Goal: Information Seeking & Learning: Learn about a topic

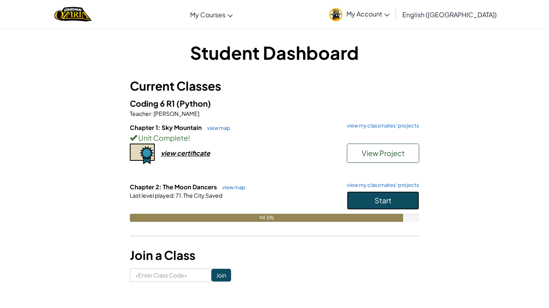
click at [361, 198] on button "Start" at bounding box center [383, 201] width 72 height 18
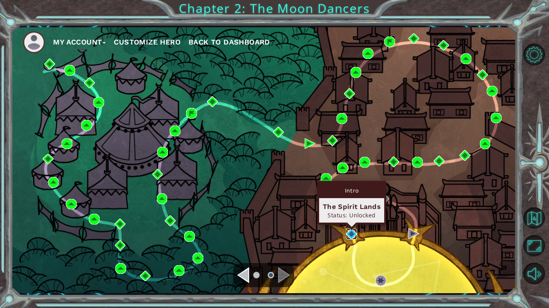
click at [346, 239] on img at bounding box center [351, 234] width 11 height 11
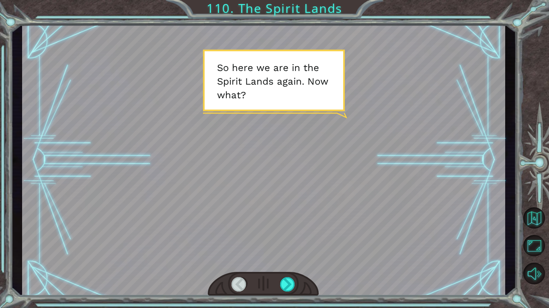
click at [286, 282] on div at bounding box center [287, 284] width 15 height 14
click at [288, 284] on div at bounding box center [287, 284] width 15 height 14
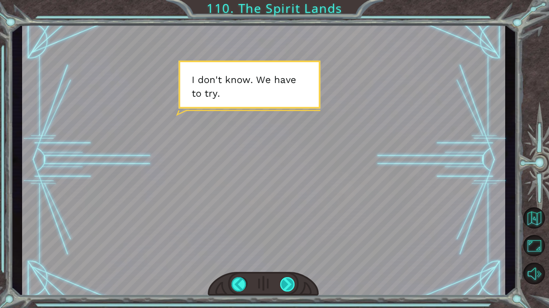
click at [288, 284] on div at bounding box center [287, 284] width 15 height 14
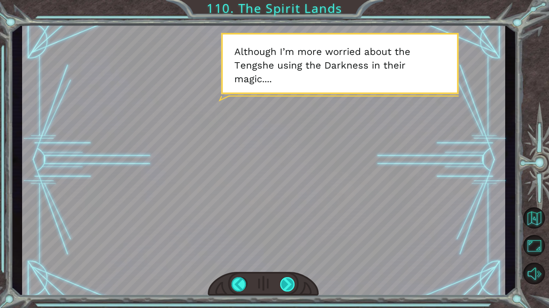
click at [288, 284] on div at bounding box center [287, 284] width 15 height 14
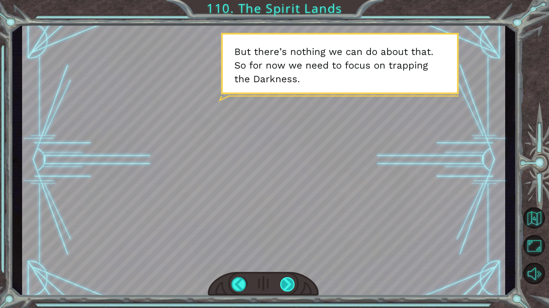
click at [288, 284] on div at bounding box center [287, 284] width 15 height 14
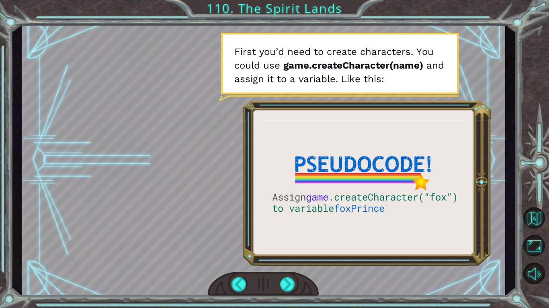
click at [337, 202] on div at bounding box center [263, 159] width 483 height 271
click at [288, 281] on div at bounding box center [287, 284] width 15 height 14
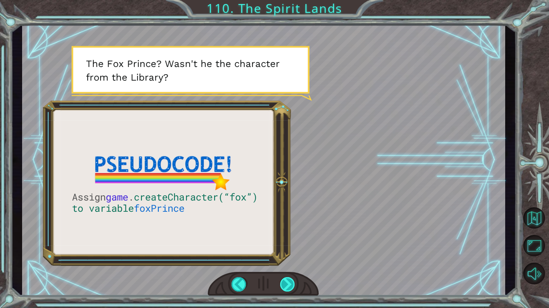
click at [283, 277] on div at bounding box center [287, 284] width 15 height 14
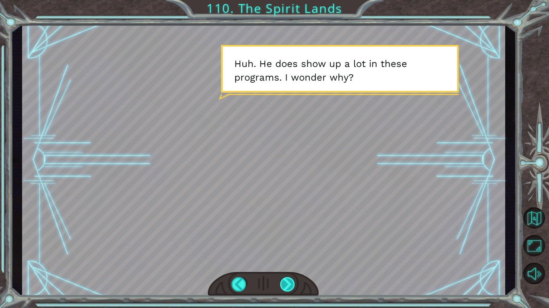
click at [283, 278] on div at bounding box center [287, 284] width 15 height 14
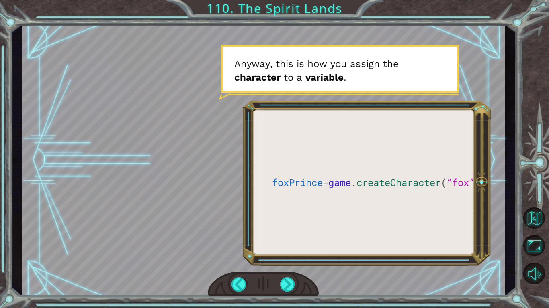
click at [283, 277] on div at bounding box center [263, 284] width 111 height 24
click at [291, 290] on div at bounding box center [287, 284] width 15 height 14
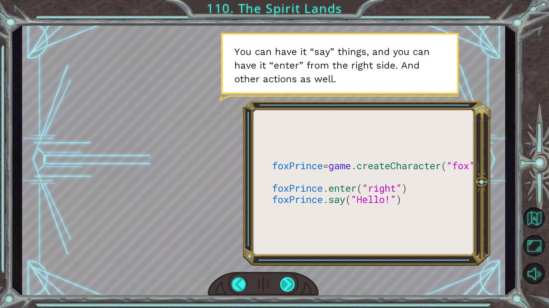
click at [285, 279] on div at bounding box center [287, 284] width 15 height 14
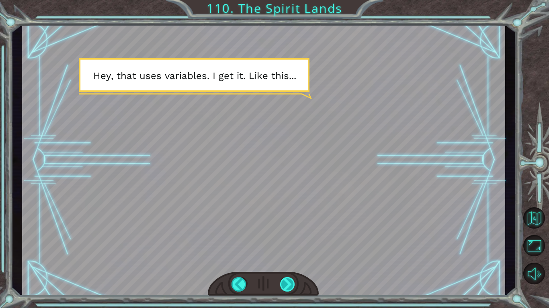
click at [285, 279] on div at bounding box center [287, 284] width 15 height 14
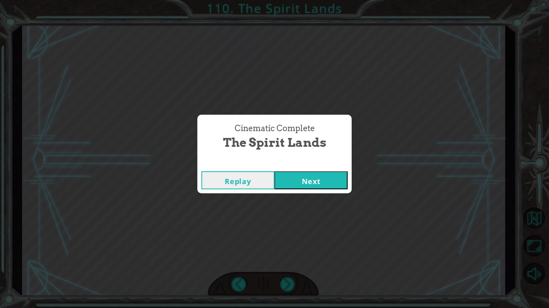
click at [307, 186] on button "Next" at bounding box center [310, 180] width 73 height 18
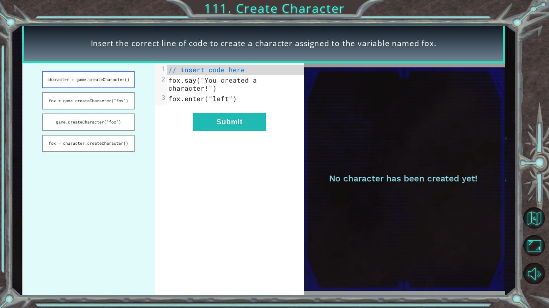
click at [108, 84] on button "character = game.createCharacter()" at bounding box center [88, 79] width 92 height 17
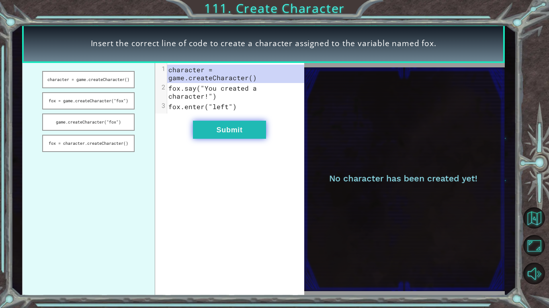
click at [247, 121] on button "Submit" at bounding box center [229, 130] width 73 height 18
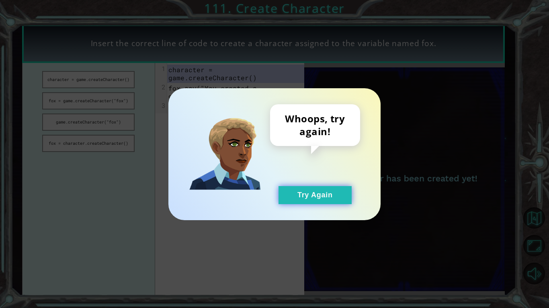
click at [304, 203] on button "Try Again" at bounding box center [314, 195] width 73 height 18
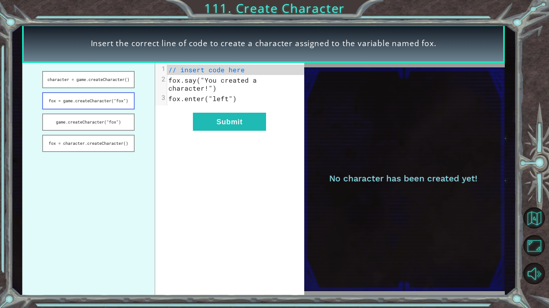
click at [110, 104] on button "fox = game.createCharacter("fox")" at bounding box center [88, 100] width 92 height 17
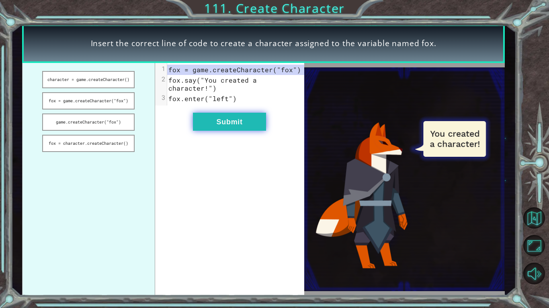
click at [232, 116] on button "Submit" at bounding box center [229, 122] width 73 height 18
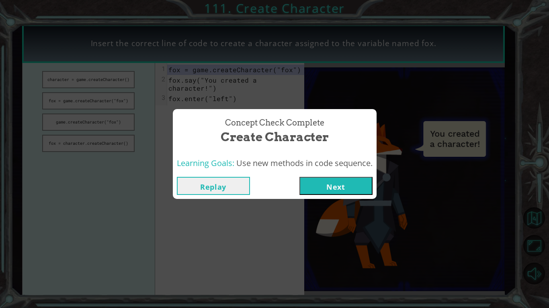
click at [316, 181] on button "Next" at bounding box center [335, 186] width 73 height 18
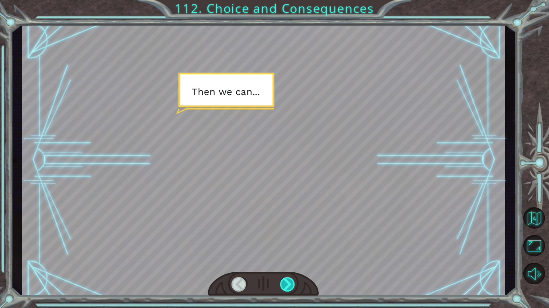
click at [287, 284] on div at bounding box center [287, 284] width 15 height 14
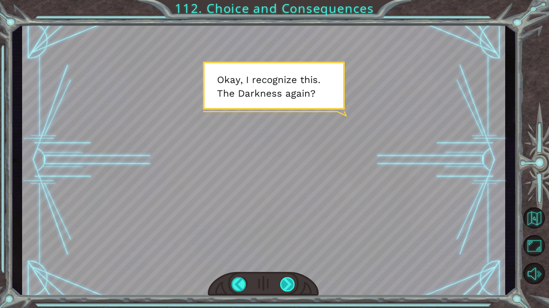
click at [287, 285] on div at bounding box center [287, 284] width 15 height 14
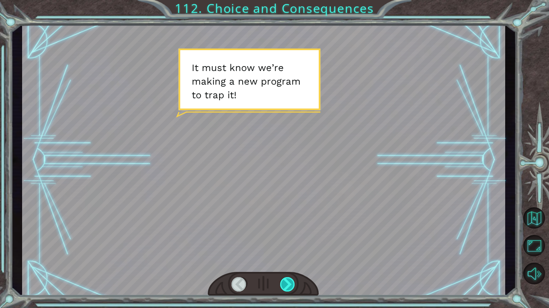
click at [287, 284] on div at bounding box center [287, 284] width 15 height 14
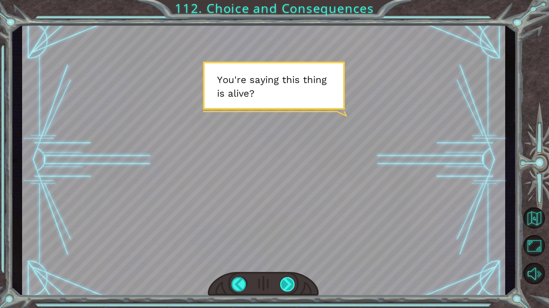
click at [288, 285] on div at bounding box center [287, 284] width 15 height 14
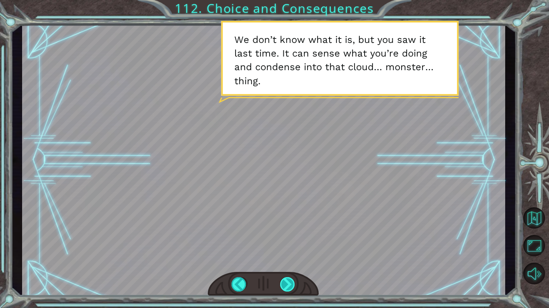
click at [288, 286] on div at bounding box center [287, 284] width 15 height 14
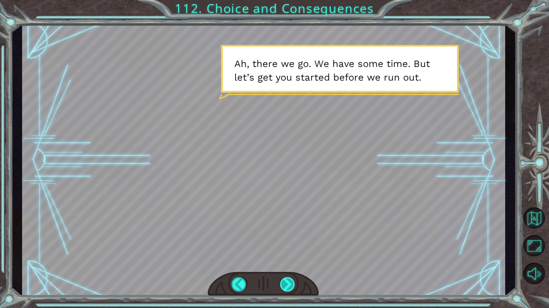
click at [288, 286] on div at bounding box center [287, 284] width 15 height 14
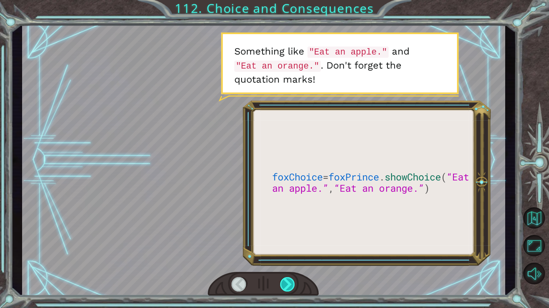
click at [288, 286] on div at bounding box center [287, 284] width 15 height 14
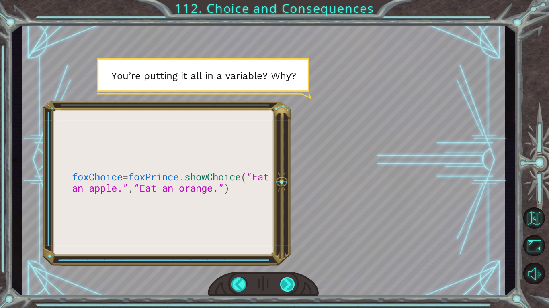
click at [285, 282] on div at bounding box center [287, 284] width 15 height 14
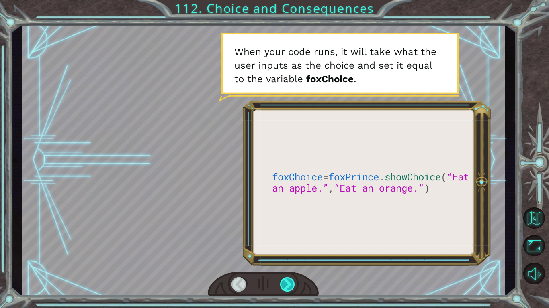
click at [285, 282] on div at bounding box center [287, 284] width 15 height 14
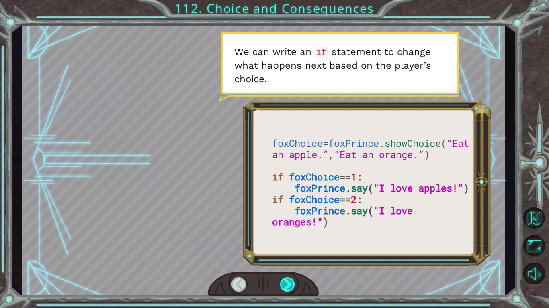
click at [285, 282] on div at bounding box center [287, 284] width 15 height 14
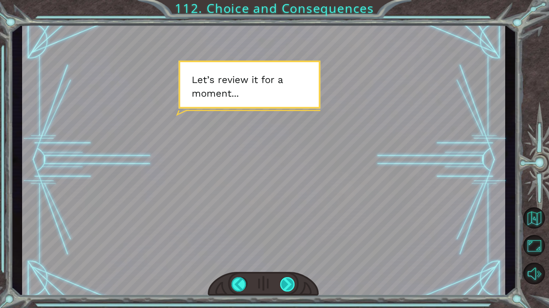
click at [285, 281] on div at bounding box center [287, 284] width 15 height 14
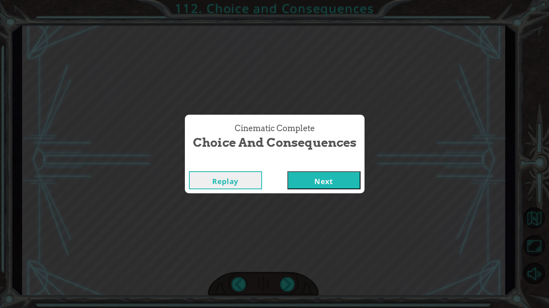
click at [314, 187] on button "Next" at bounding box center [323, 180] width 73 height 18
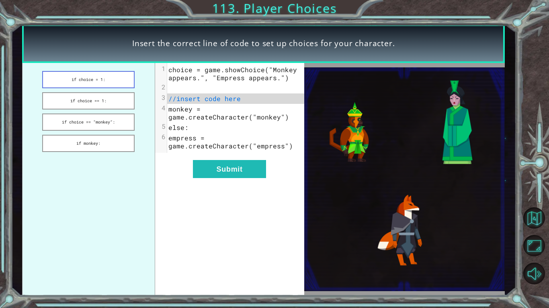
click at [109, 82] on button "if choice = 1:" at bounding box center [88, 79] width 92 height 17
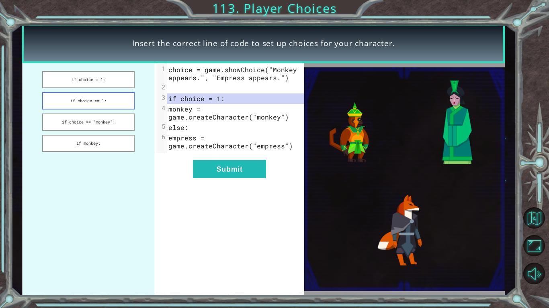
click at [114, 99] on button "if choice == 1:" at bounding box center [88, 100] width 92 height 17
click at [117, 117] on button "if choice == "monkey":" at bounding box center [88, 122] width 92 height 17
click at [121, 137] on button "if monkey:" at bounding box center [88, 143] width 92 height 17
click at [239, 163] on button "Submit" at bounding box center [229, 169] width 73 height 18
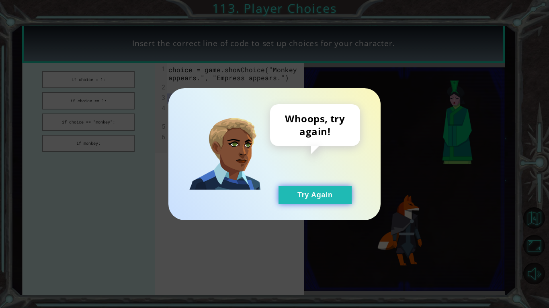
click at [343, 200] on button "Try Again" at bounding box center [314, 195] width 73 height 18
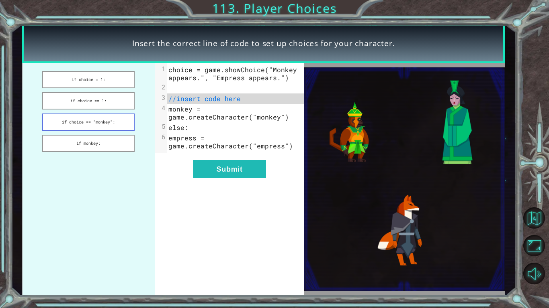
click at [103, 124] on button "if choice == "monkey":" at bounding box center [88, 122] width 92 height 17
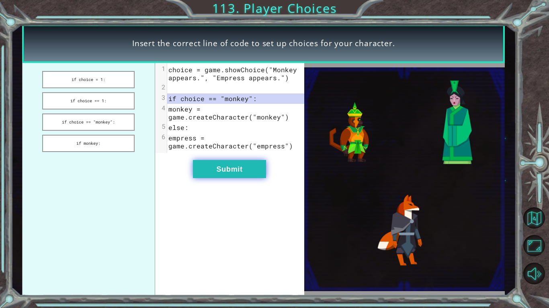
click at [205, 165] on button "Submit" at bounding box center [229, 169] width 73 height 18
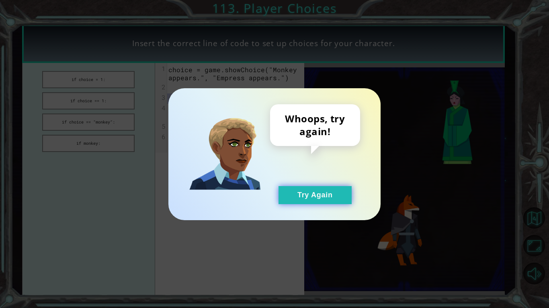
click at [293, 192] on button "Try Again" at bounding box center [314, 195] width 73 height 18
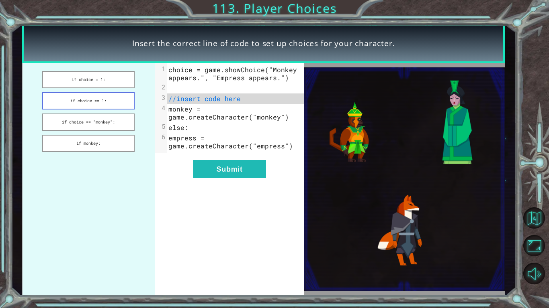
click at [82, 102] on button "if choice == 1:" at bounding box center [88, 100] width 92 height 17
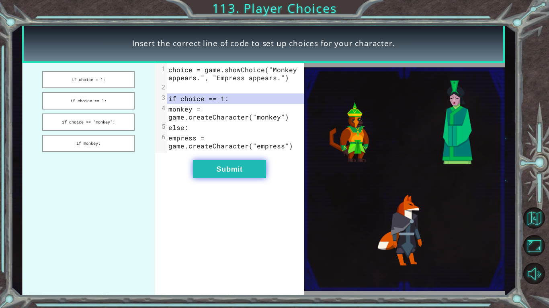
click at [231, 173] on button "Submit" at bounding box center [229, 169] width 73 height 18
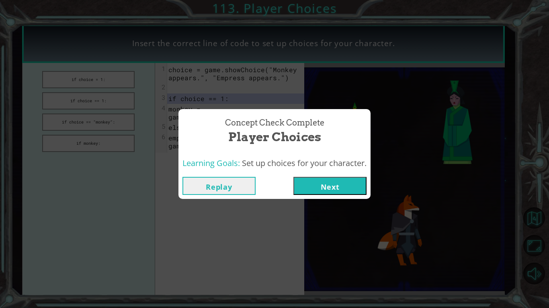
click at [314, 183] on button "Next" at bounding box center [329, 186] width 73 height 18
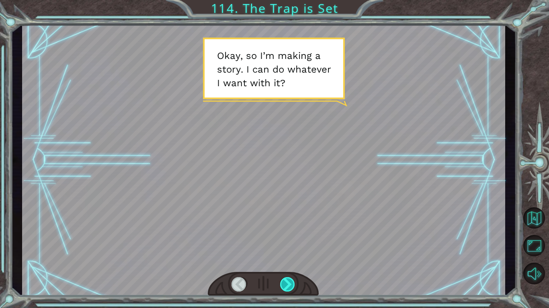
click at [287, 280] on div at bounding box center [287, 284] width 15 height 14
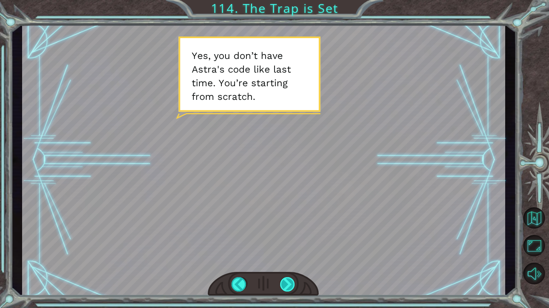
click at [289, 280] on div at bounding box center [287, 284] width 15 height 14
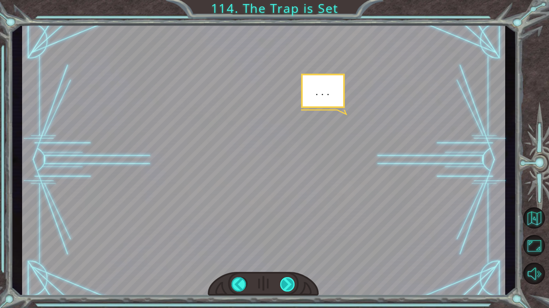
click at [289, 280] on div at bounding box center [287, 284] width 15 height 14
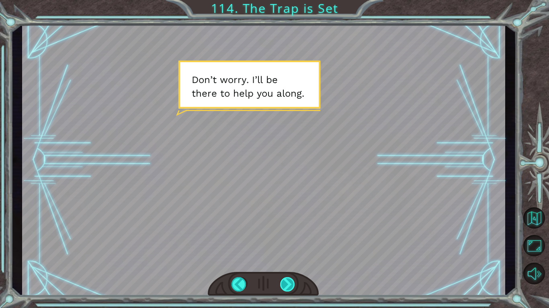
click at [289, 280] on div at bounding box center [287, 284] width 15 height 14
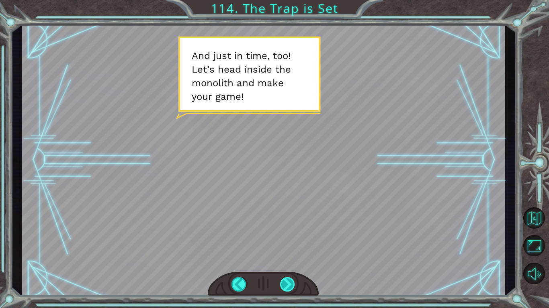
click at [290, 282] on div at bounding box center [287, 284] width 15 height 14
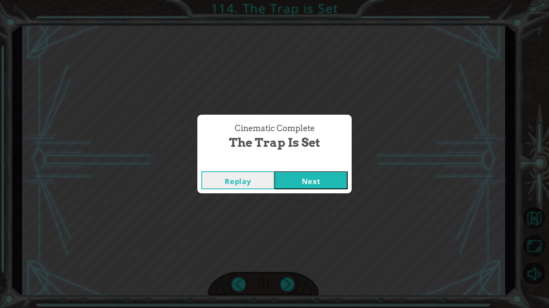
click at [320, 184] on button "Next" at bounding box center [310, 180] width 73 height 18
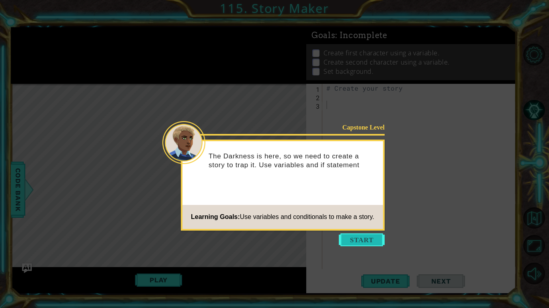
click at [349, 237] on button "Start" at bounding box center [362, 240] width 46 height 13
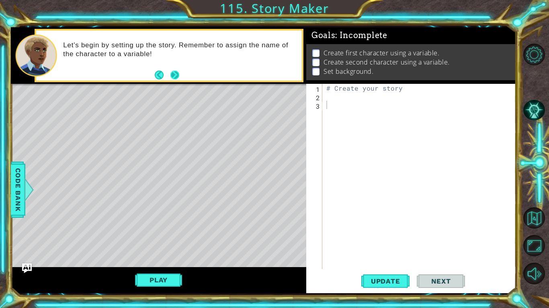
click at [171, 72] on button "Next" at bounding box center [174, 74] width 15 height 15
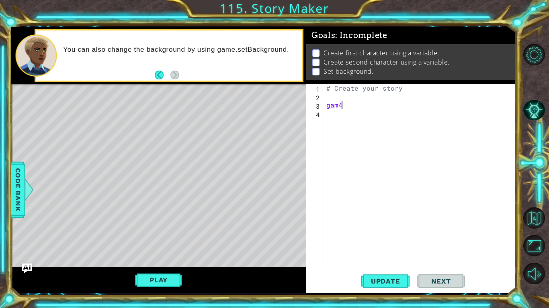
scroll to position [0, 0]
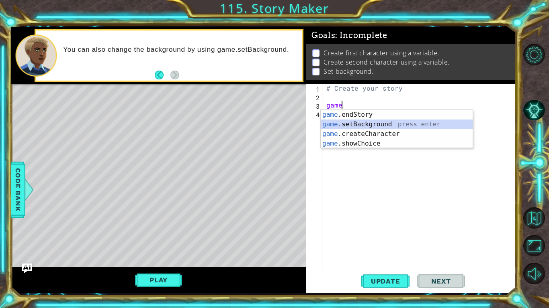
click at [326, 125] on div "game .endStory press enter game .setBackground press enter game .createCharacte…" at bounding box center [396, 139] width 152 height 58
type textarea "game.setBackground("forest")"
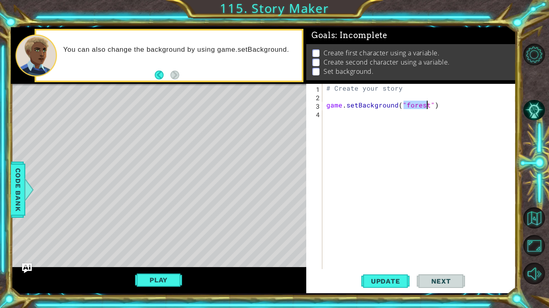
click at [419, 146] on div "# Create your story game . setBackground ( "forest" )" at bounding box center [420, 185] width 193 height 202
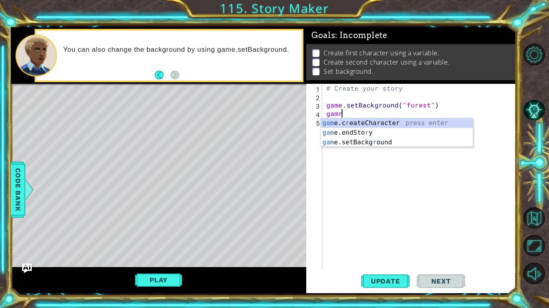
type textarea "game.createCharacter("fox")"
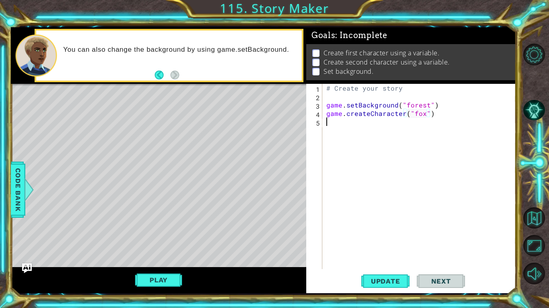
click at [399, 135] on div "# Create your story game . setBackground ( "forest" ) game . createCharacter ( …" at bounding box center [420, 185] width 193 height 202
click at [397, 278] on span "Update" at bounding box center [385, 281] width 45 height 8
click at [24, 198] on div at bounding box center [29, 190] width 10 height 24
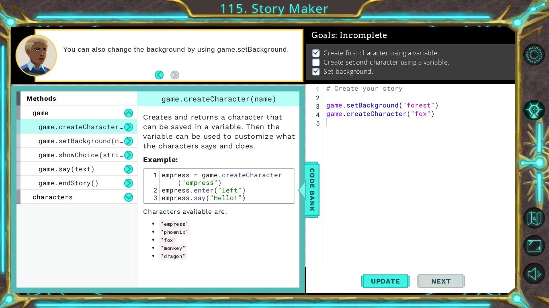
click at [328, 115] on div "# Create your story game . setBackground ( "forest" ) game . createCharacter ( …" at bounding box center [420, 185] width 193 height 202
type textarea "fox = game.createCharacter("fox")"
click at [355, 126] on div "# Create your story game . setBackground ( "forest" ) fox = game . createCharac…" at bounding box center [420, 185] width 193 height 202
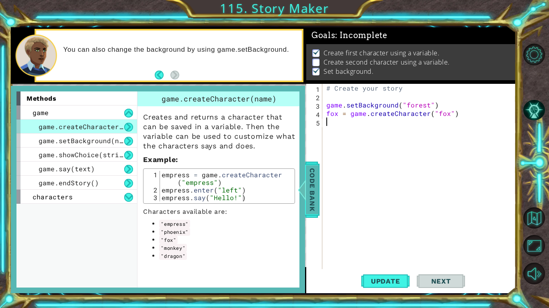
click at [310, 179] on span "Code Bank" at bounding box center [312, 189] width 13 height 49
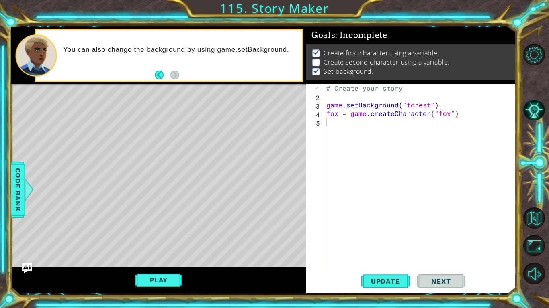
click at [385, 130] on div "# Create your story game . setBackground ( "forest" ) fox = game . createCharac…" at bounding box center [420, 185] width 193 height 202
type textarea "dragon = game.createCharacter("dragon")"
click at [376, 290] on button "Update" at bounding box center [385, 281] width 48 height 21
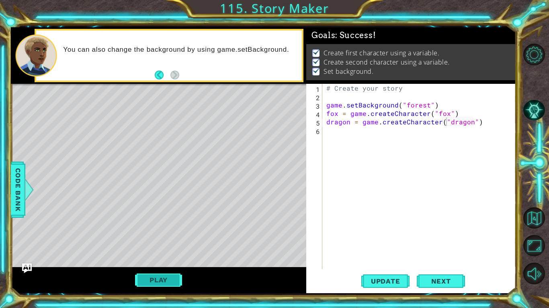
click at [175, 281] on button "Play" at bounding box center [158, 280] width 47 height 15
click at [453, 278] on span "Next" at bounding box center [441, 282] width 36 height 8
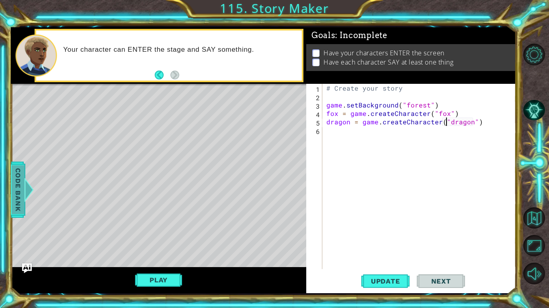
click at [18, 198] on span "Code Bank" at bounding box center [18, 189] width 13 height 49
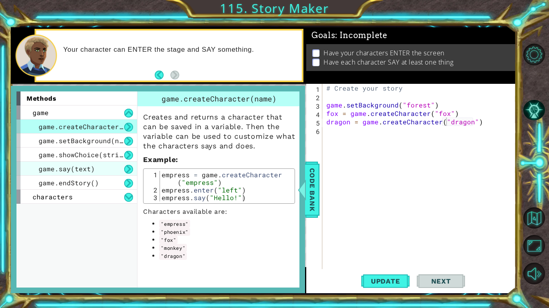
click at [78, 169] on span "game.say(text)" at bounding box center [67, 169] width 56 height 8
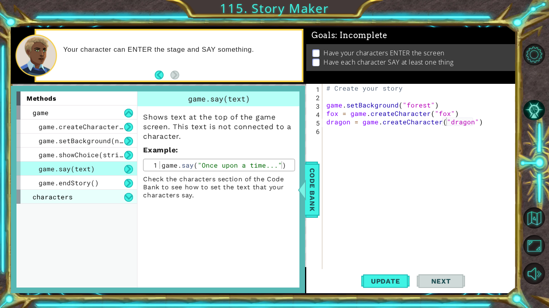
click at [72, 203] on div "characters" at bounding box center [76, 197] width 120 height 14
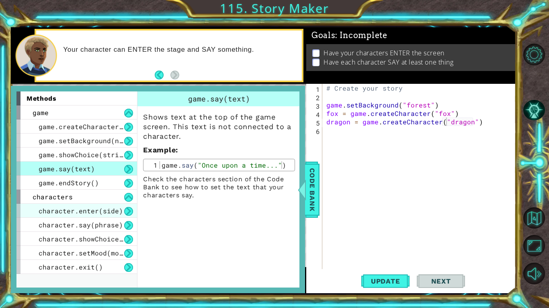
click at [74, 213] on span "character.enter(side)" at bounding box center [81, 211] width 84 height 8
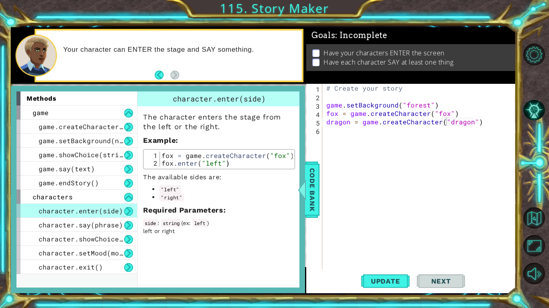
type textarea "fox.enter("left")"
drag, startPoint x: 163, startPoint y: 164, endPoint x: 226, endPoint y: 165, distance: 63.9
click at [226, 165] on div "fox = game . createCharacter ( "fox" ) fox . enter ( "left" )" at bounding box center [226, 167] width 133 height 31
click at [367, 147] on div "# Create your story game . setBackground ( "forest" ) fox = game . createCharac…" at bounding box center [420, 185] width 193 height 202
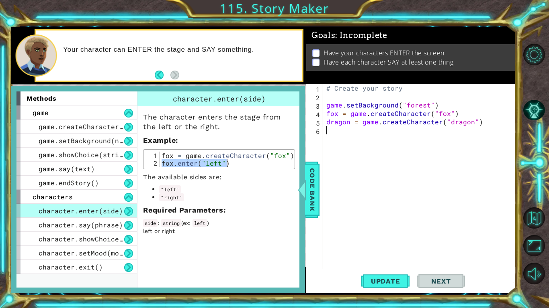
paste textarea "fox.enter("left")"
type textarea "fox.enter("left")"
click at [380, 143] on div "# Create your story game . setBackground ( "forest" ) fox = game . createCharac…" at bounding box center [420, 185] width 193 height 202
click at [376, 139] on div "# Create your story game . setBackground ( "forest" ) fox = game . createCharac…" at bounding box center [420, 185] width 193 height 202
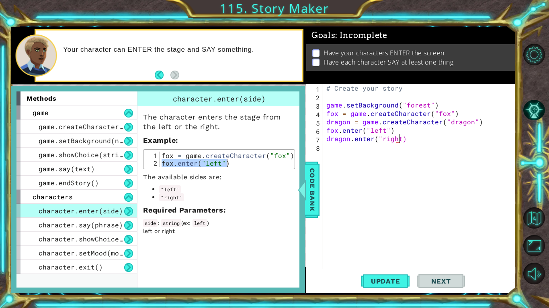
scroll to position [0, 4]
type textarea "dragon.enter("right")"
click at [352, 147] on div "# Create your story game . setBackground ( "forest" ) fox = game . createCharac…" at bounding box center [420, 185] width 193 height 202
click at [389, 281] on span "Update" at bounding box center [385, 281] width 45 height 8
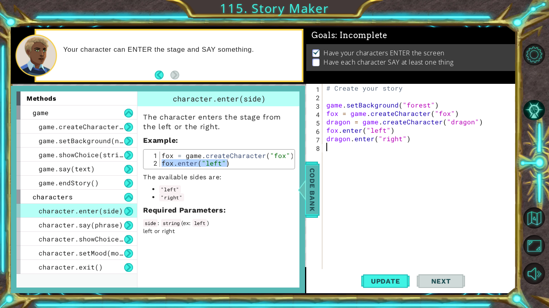
click at [318, 198] on span "Code Bank" at bounding box center [312, 189] width 13 height 49
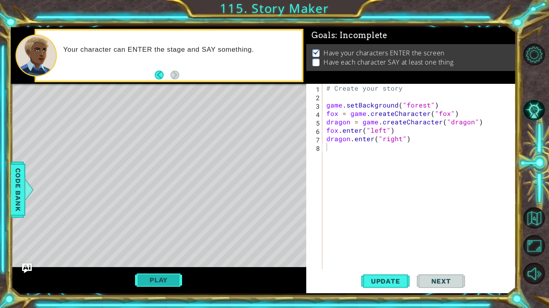
click at [157, 278] on button "Play" at bounding box center [158, 280] width 47 height 15
click at [22, 189] on span "Code Bank" at bounding box center [18, 189] width 13 height 49
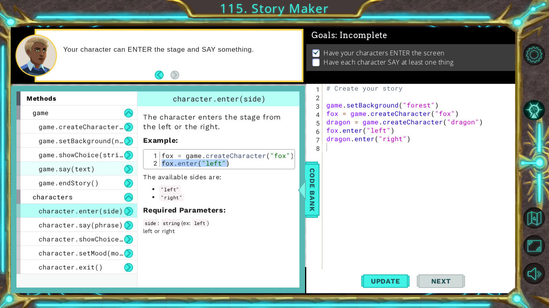
click at [103, 165] on div "game.say(text)" at bounding box center [76, 169] width 120 height 14
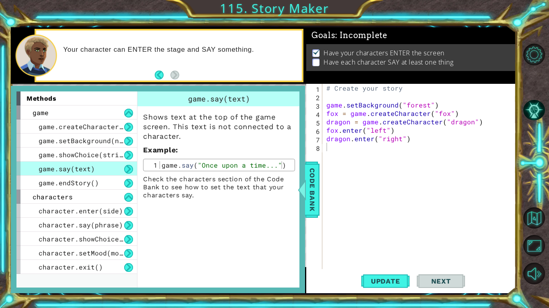
type textarea "game.say("Once upon a time...")"
drag, startPoint x: 161, startPoint y: 167, endPoint x: 281, endPoint y: 168, distance: 119.7
click at [281, 168] on div "game . say ( "Once upon a time..." )" at bounding box center [226, 172] width 133 height 23
click at [343, 148] on div "# Create your story game . setBackground ( "forest" ) fox = game . createCharac…" at bounding box center [420, 185] width 193 height 202
paste textarea "game.say("Once upon a time...")"
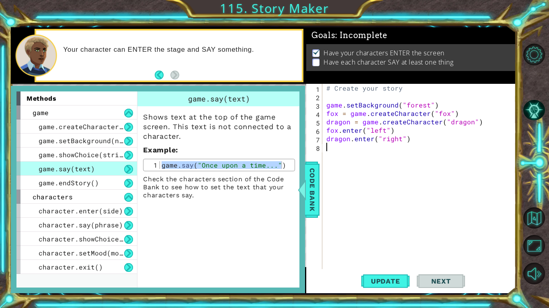
paste textarea "game.say("Once upon a time...")"
type textarea "game.say("Once upon a time...")"
click at [311, 198] on span "Code Bank" at bounding box center [312, 189] width 13 height 49
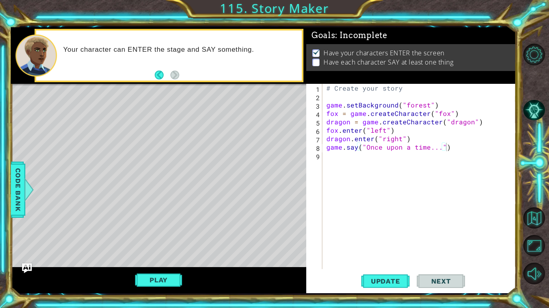
click at [343, 159] on div "# Create your story game . setBackground ( "forest" ) fox = game . createCharac…" at bounding box center [420, 185] width 193 height 202
click at [340, 150] on div "# Create your story game . setBackground ( "forest" ) fox = game . createCharac…" at bounding box center [420, 185] width 193 height 202
drag, startPoint x: 342, startPoint y: 149, endPoint x: 325, endPoint y: 150, distance: 17.3
click at [325, 150] on div "# Create your story game . setBackground ( "forest" ) fox = game . createCharac…" at bounding box center [420, 185] width 193 height 202
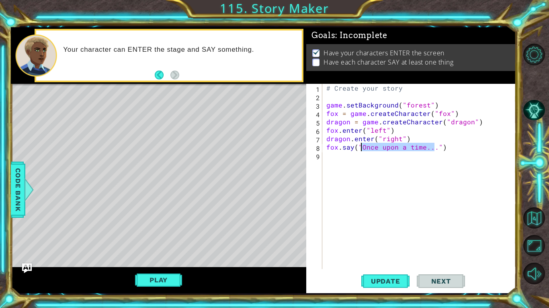
drag, startPoint x: 434, startPoint y: 150, endPoint x: 361, endPoint y: 147, distance: 73.1
click at [361, 147] on div "# Create your story game . setBackground ( "forest" ) fox = game . createCharac…" at bounding box center [420, 185] width 193 height 202
type textarea "fox.say("")"
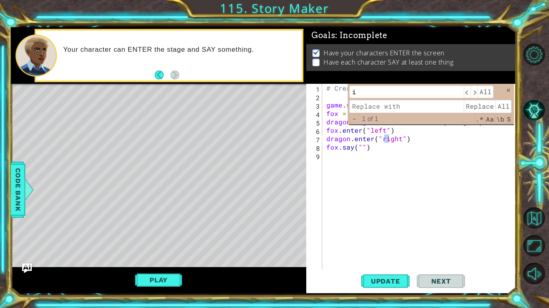
type input "i"
click at [360, 147] on div "# Create your story game . setBackground ( "forest" ) fox = game . createCharac…" at bounding box center [420, 185] width 193 height 202
click at [506, 92] on span at bounding box center [508, 91] width 6 height 6
click at [505, 93] on div "​ ​ All Replace All - 0 of 0 .* Aa \b S" at bounding box center [430, 104] width 166 height 41
click at [507, 88] on span at bounding box center [508, 91] width 6 height 6
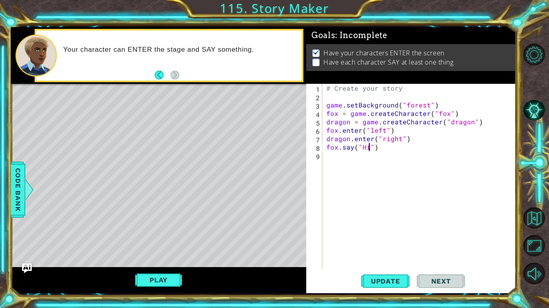
scroll to position [0, 3]
type textarea "fox.say("Hii")"
click at [389, 279] on span "Update" at bounding box center [385, 281] width 45 height 8
click at [342, 166] on div "# Create your story game . setBackground ( "forest" ) fox = game . createCharac…" at bounding box center [420, 185] width 193 height 202
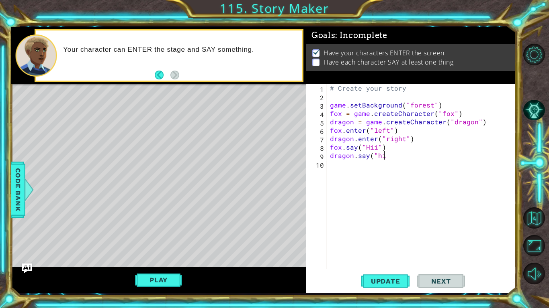
scroll to position [0, 3]
type textarea "dragon.say("hi")"
click at [381, 283] on span "Update" at bounding box center [385, 281] width 45 height 8
click at [165, 281] on button "Play" at bounding box center [158, 280] width 47 height 15
click at [438, 283] on span "Next" at bounding box center [441, 283] width 36 height 8
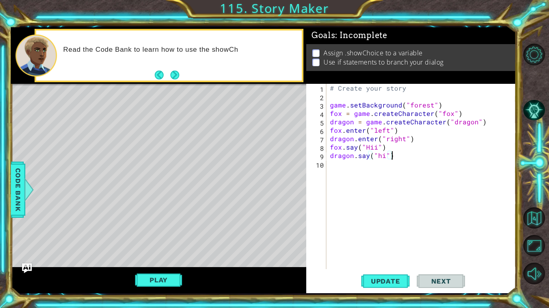
click at [398, 184] on div "# Create your story game . setBackground ( "forest" ) fox = game . createCharac…" at bounding box center [423, 185] width 190 height 202
click at [17, 171] on span "Code Bank" at bounding box center [18, 189] width 13 height 49
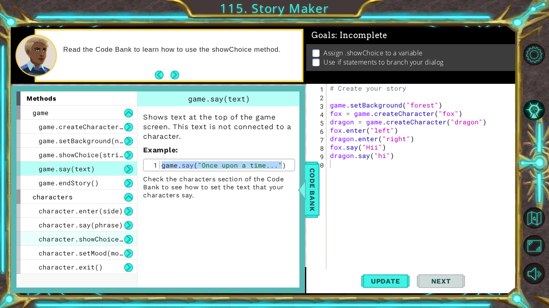
click at [81, 239] on span "character.showChoice(string1, string2)" at bounding box center [115, 239] width 153 height 8
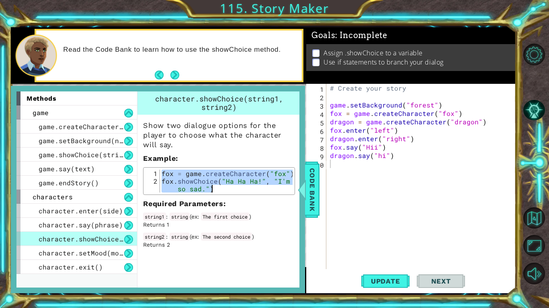
drag, startPoint x: 162, startPoint y: 173, endPoint x: 242, endPoint y: 193, distance: 82.8
click at [242, 193] on div "fox = game.createCharacter("fox") 1 2 fox = game . createCharacter ( "fox" ) fo…" at bounding box center [219, 181] width 152 height 28
type textarea "fox = game.createCharacter("fox") fox.showChoice("Ha Ha Ha!", "I'm so sad.")"
click at [357, 170] on div "# Create your story game . setBackground ( "forest" ) fox = game . createCharac…" at bounding box center [423, 185] width 190 height 202
paste textarea "fox.showChoice("Ha Ha Ha!", "I'm so sad.")"
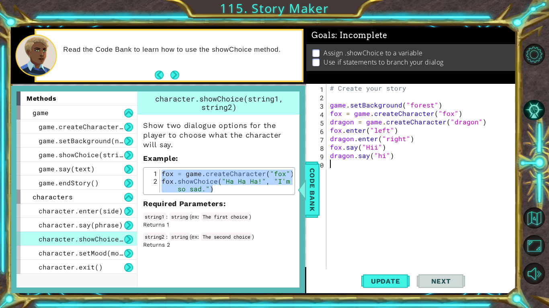
type textarea "fox.showChoice("Ha Ha Ha!", "I'm so sad.")"
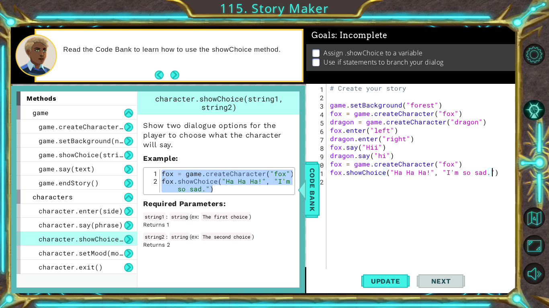
click at [335, 189] on div "# Create your story game . setBackground ( "forest" ) fox = game . createCharac…" at bounding box center [423, 185] width 190 height 202
click at [378, 280] on span "Update" at bounding box center [385, 281] width 45 height 8
click at [317, 206] on span "Code Bank" at bounding box center [312, 189] width 13 height 49
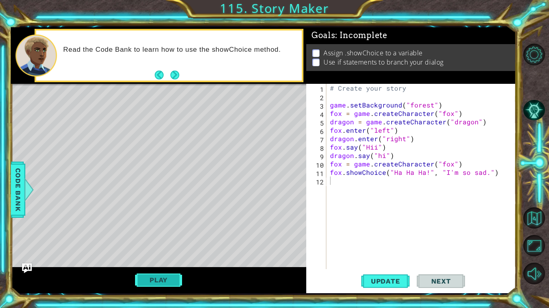
click at [171, 274] on button "Play" at bounding box center [158, 280] width 47 height 15
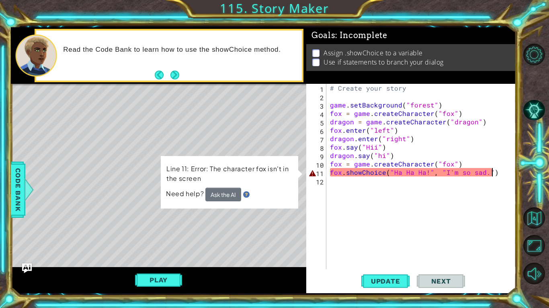
click at [499, 173] on div "# Create your story game . setBackground ( "forest" ) fox = game . createCharac…" at bounding box center [423, 185] width 190 height 202
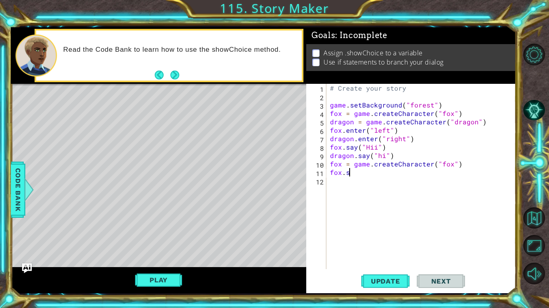
type textarea "f"
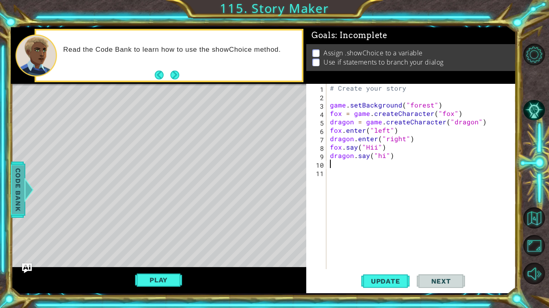
click at [21, 183] on span "Code Bank" at bounding box center [18, 189] width 13 height 49
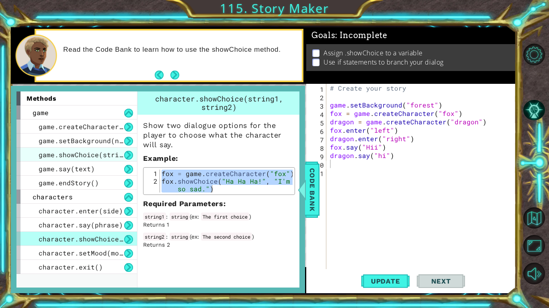
click at [78, 159] on span "game.showChoice(string1, string2)" at bounding box center [105, 155] width 133 height 8
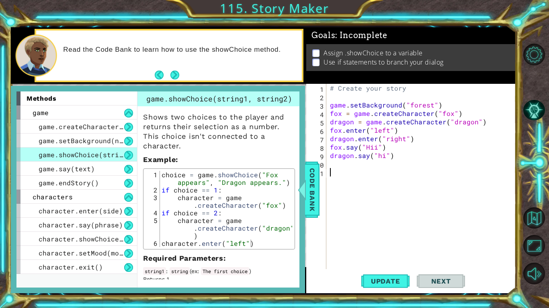
click at [345, 171] on div "# Create your story game . setBackground ( "forest" ) fox = game . createCharac…" at bounding box center [423, 185] width 190 height 202
click at [470, 176] on div "# Create your story game . setBackground ( "forest" ) fox = game . createCharac…" at bounding box center [423, 185] width 190 height 202
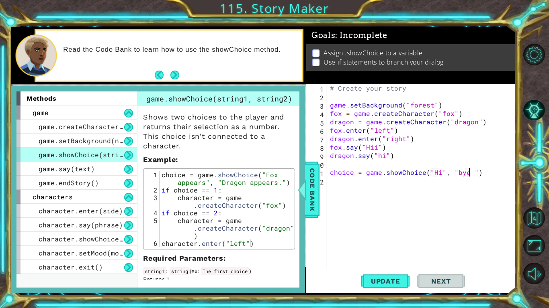
type textarea "choice = game.showChoice("Hi", "bye")"
click at [488, 174] on div "# Create your story game . setBackground ( "forest" ) fox = game . createCharac…" at bounding box center [423, 185] width 190 height 202
type textarea "if choice == 1:"
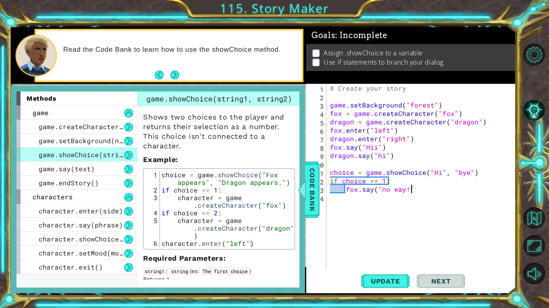
type textarea "fox.say("no way!")"
type textarea "if choice == 2:"
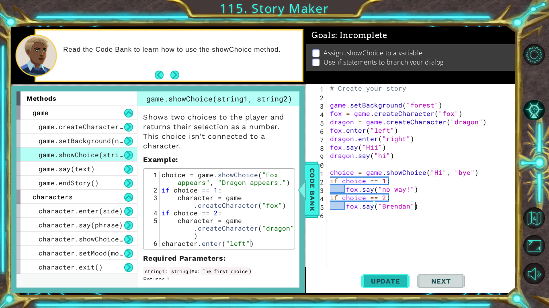
click at [397, 277] on span "Update" at bounding box center [385, 281] width 45 height 8
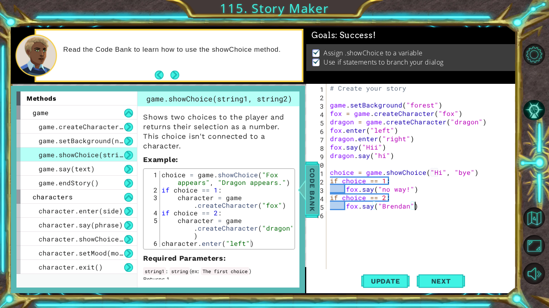
click at [316, 211] on span "Code Bank" at bounding box center [312, 189] width 13 height 49
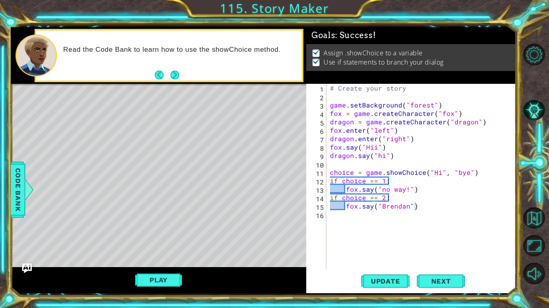
type textarea "choice = game.showChoice("Hi", "bye")"
click at [432, 173] on div "# Create your story game . setBackground ( "forest" ) fox = game . createCharac…" at bounding box center [423, 185] width 190 height 202
click at [383, 279] on span "Update" at bounding box center [385, 281] width 45 height 8
click at [157, 281] on button "Play" at bounding box center [158, 280] width 47 height 15
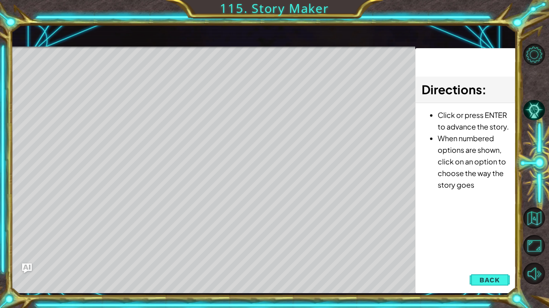
click at [216, 66] on div "Level Map" at bounding box center [196, 165] width 371 height 237
click at [216, 142] on div "Level Map" at bounding box center [196, 165] width 371 height 237
click at [339, 174] on div "Level Map" at bounding box center [196, 165] width 371 height 237
click at [106, 177] on div "Level Map" at bounding box center [196, 165] width 371 height 237
click at [490, 278] on span "Back" at bounding box center [489, 280] width 20 height 8
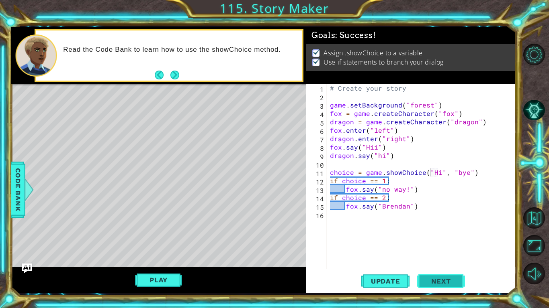
click at [423, 281] on span "Next" at bounding box center [441, 279] width 36 height 8
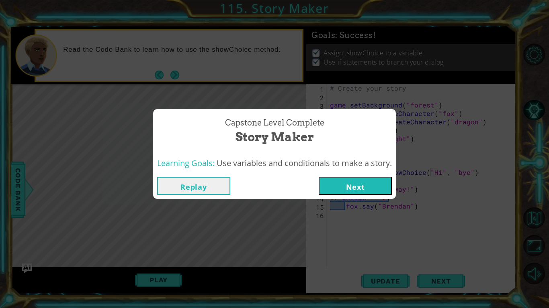
click at [347, 181] on button "Next" at bounding box center [354, 186] width 73 height 18
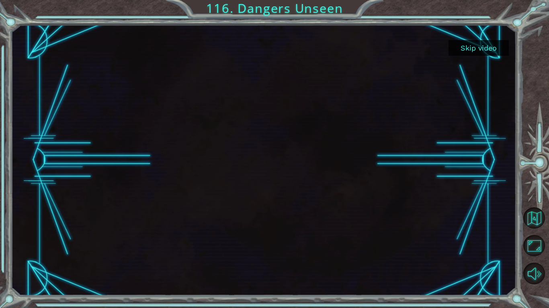
click at [488, 45] on button "Skip video" at bounding box center [478, 48] width 60 height 16
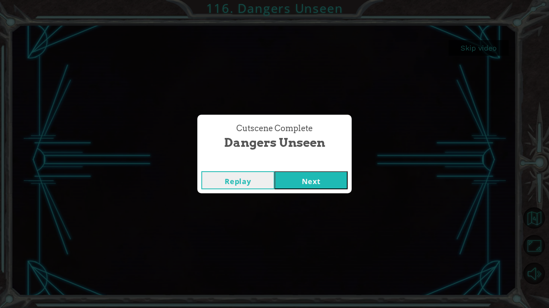
click at [310, 177] on button "Next" at bounding box center [310, 180] width 73 height 18
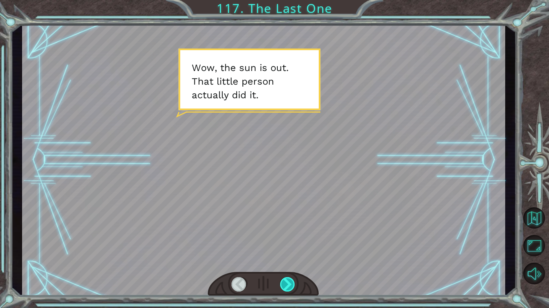
click at [286, 284] on div at bounding box center [287, 284] width 15 height 14
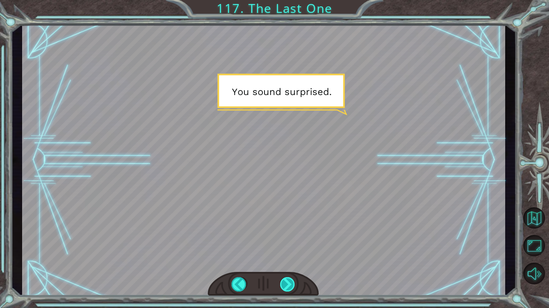
click at [286, 284] on div at bounding box center [287, 284] width 15 height 14
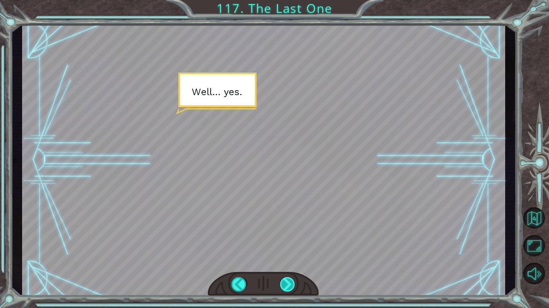
click at [286, 284] on div at bounding box center [287, 284] width 15 height 14
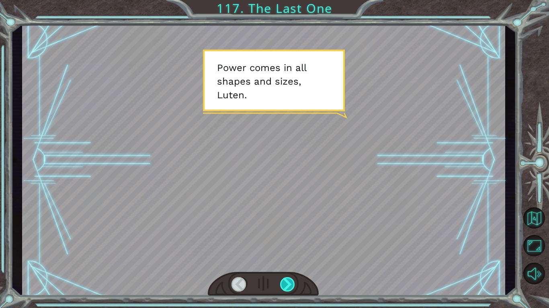
click at [287, 284] on div at bounding box center [287, 284] width 15 height 14
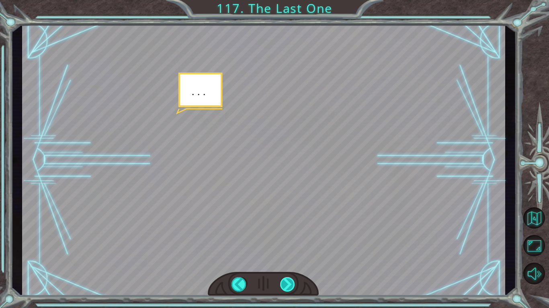
click at [287, 284] on div at bounding box center [287, 284] width 15 height 14
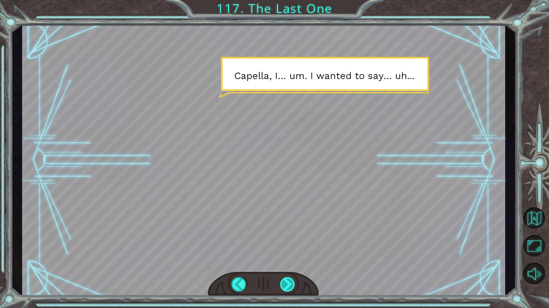
click at [287, 284] on div at bounding box center [287, 284] width 15 height 14
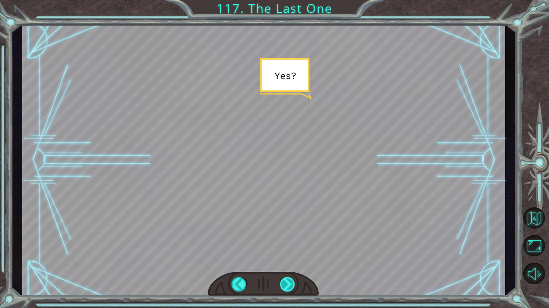
click at [287, 284] on div at bounding box center [287, 284] width 15 height 14
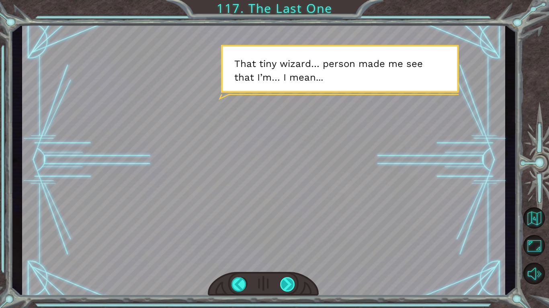
click at [287, 284] on div at bounding box center [287, 284] width 15 height 14
click at [287, 286] on div at bounding box center [287, 284] width 15 height 14
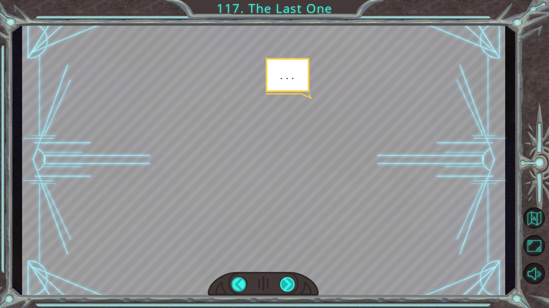
click at [287, 286] on div at bounding box center [287, 284] width 15 height 14
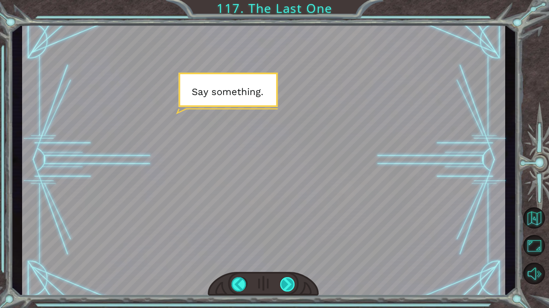
click at [287, 286] on div at bounding box center [287, 284] width 15 height 14
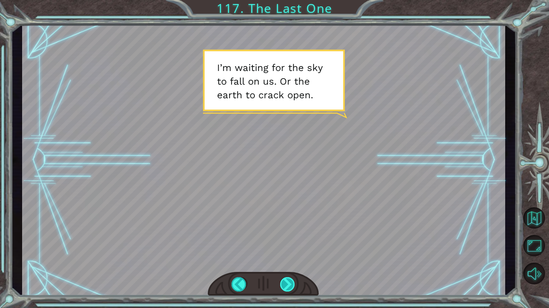
click at [287, 286] on div at bounding box center [287, 284] width 15 height 14
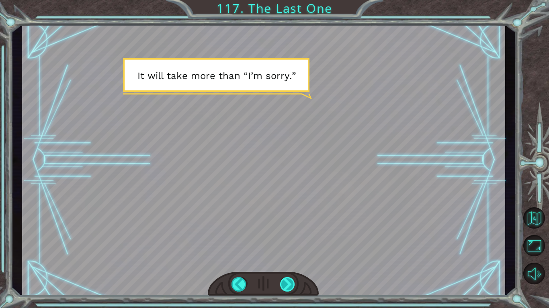
click at [287, 286] on div at bounding box center [287, 284] width 15 height 14
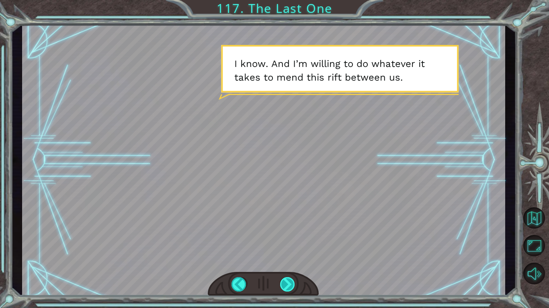
click at [287, 286] on div at bounding box center [287, 284] width 15 height 14
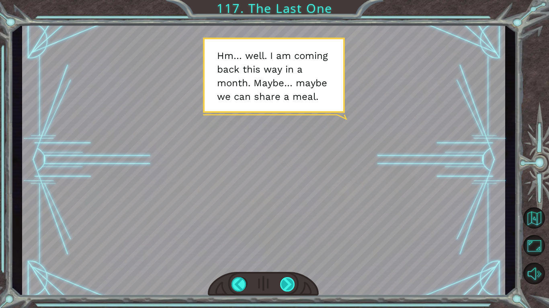
click at [287, 286] on div at bounding box center [287, 284] width 15 height 14
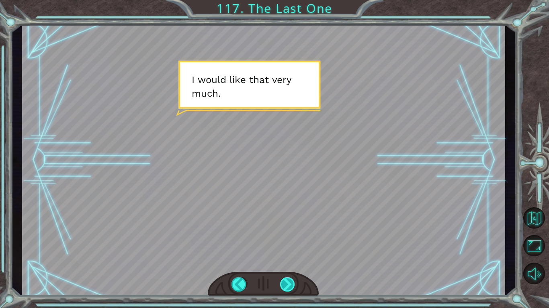
click at [288, 286] on div at bounding box center [287, 284] width 15 height 14
click at [288, 269] on div at bounding box center [263, 159] width 483 height 271
click at [284, 287] on div at bounding box center [287, 284] width 15 height 14
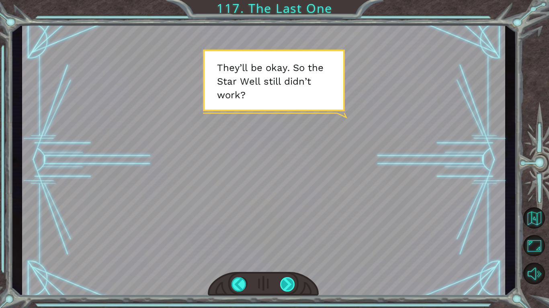
click at [284, 287] on div at bounding box center [287, 284] width 15 height 14
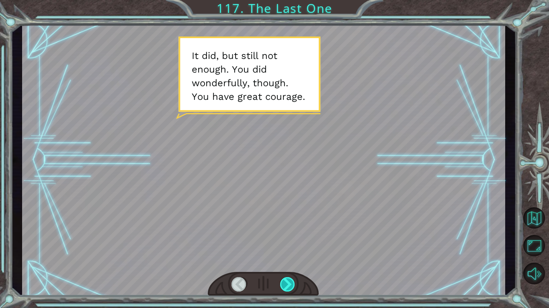
click at [284, 287] on div at bounding box center [287, 284] width 15 height 14
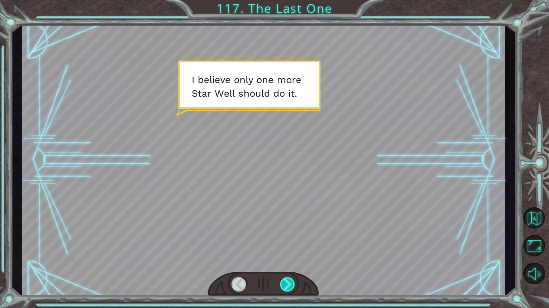
click at [287, 288] on div at bounding box center [287, 284] width 15 height 14
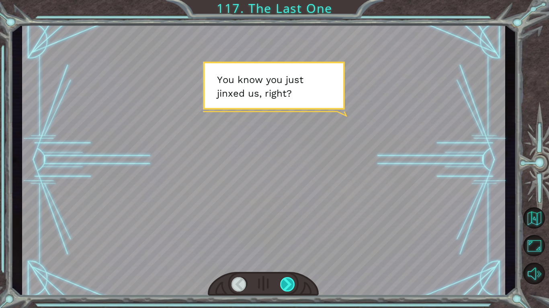
click at [287, 289] on div at bounding box center [287, 284] width 15 height 14
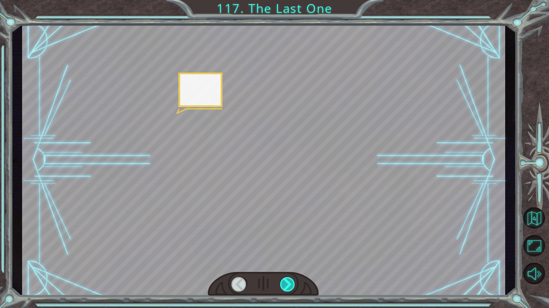
click at [287, 289] on div at bounding box center [287, 284] width 15 height 14
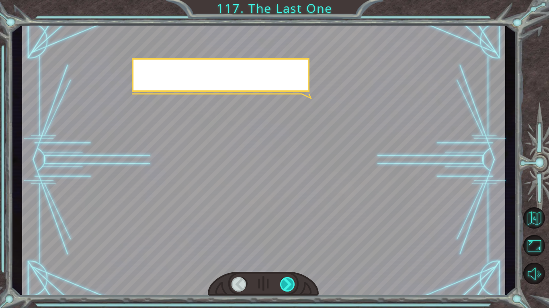
click at [287, 289] on div at bounding box center [287, 284] width 15 height 14
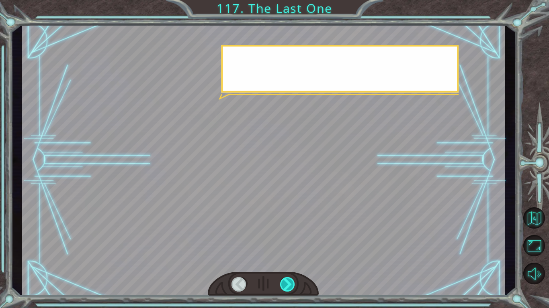
click at [287, 289] on div at bounding box center [287, 284] width 15 height 14
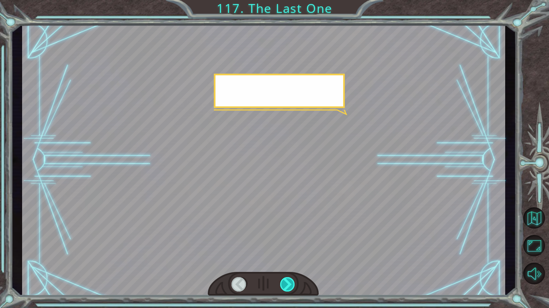
click at [287, 289] on div at bounding box center [287, 284] width 15 height 14
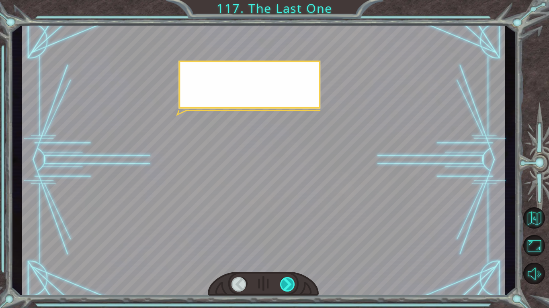
click at [287, 289] on div at bounding box center [287, 284] width 15 height 14
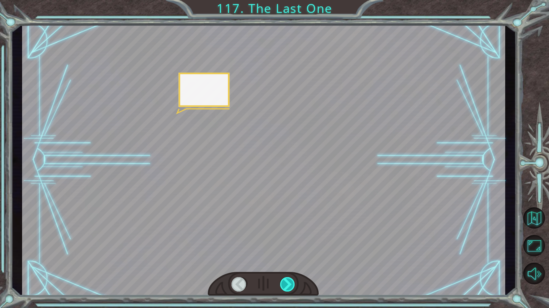
click at [287, 289] on div at bounding box center [287, 284] width 15 height 14
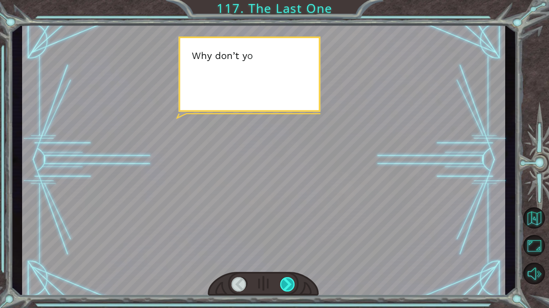
click at [290, 292] on div at bounding box center [287, 284] width 15 height 14
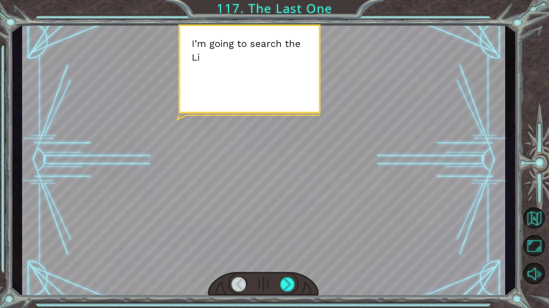
click at [294, 294] on div at bounding box center [263, 284] width 111 height 24
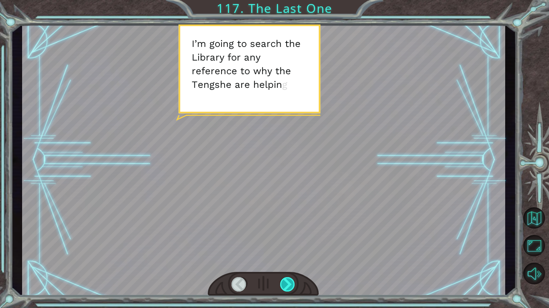
click at [294, 290] on div at bounding box center [287, 284] width 15 height 14
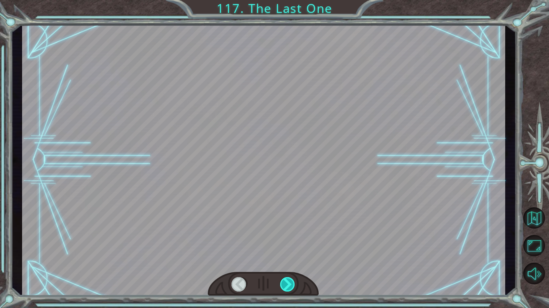
click at [288, 284] on div at bounding box center [287, 284] width 15 height 14
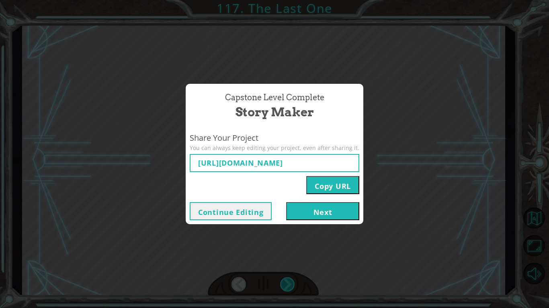
type input "[URL][DOMAIN_NAME]"
click at [320, 208] on button "Next" at bounding box center [322, 211] width 73 height 18
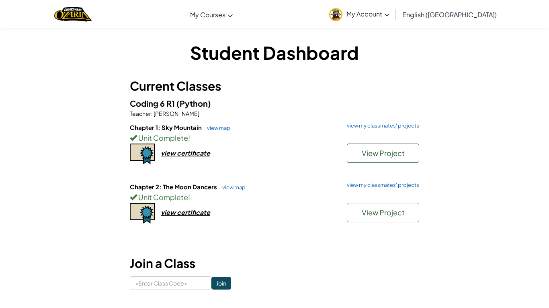
click at [257, 176] on div "Chapter 1: Sky Mountain view map view my classmates' projects Unit Complete ! V…" at bounding box center [274, 152] width 289 height 59
click at [189, 214] on div "view certificate" at bounding box center [185, 212] width 49 height 8
click at [276, 196] on div "Unit Complete !" at bounding box center [274, 198] width 289 height 12
